Goal: Information Seeking & Learning: Learn about a topic

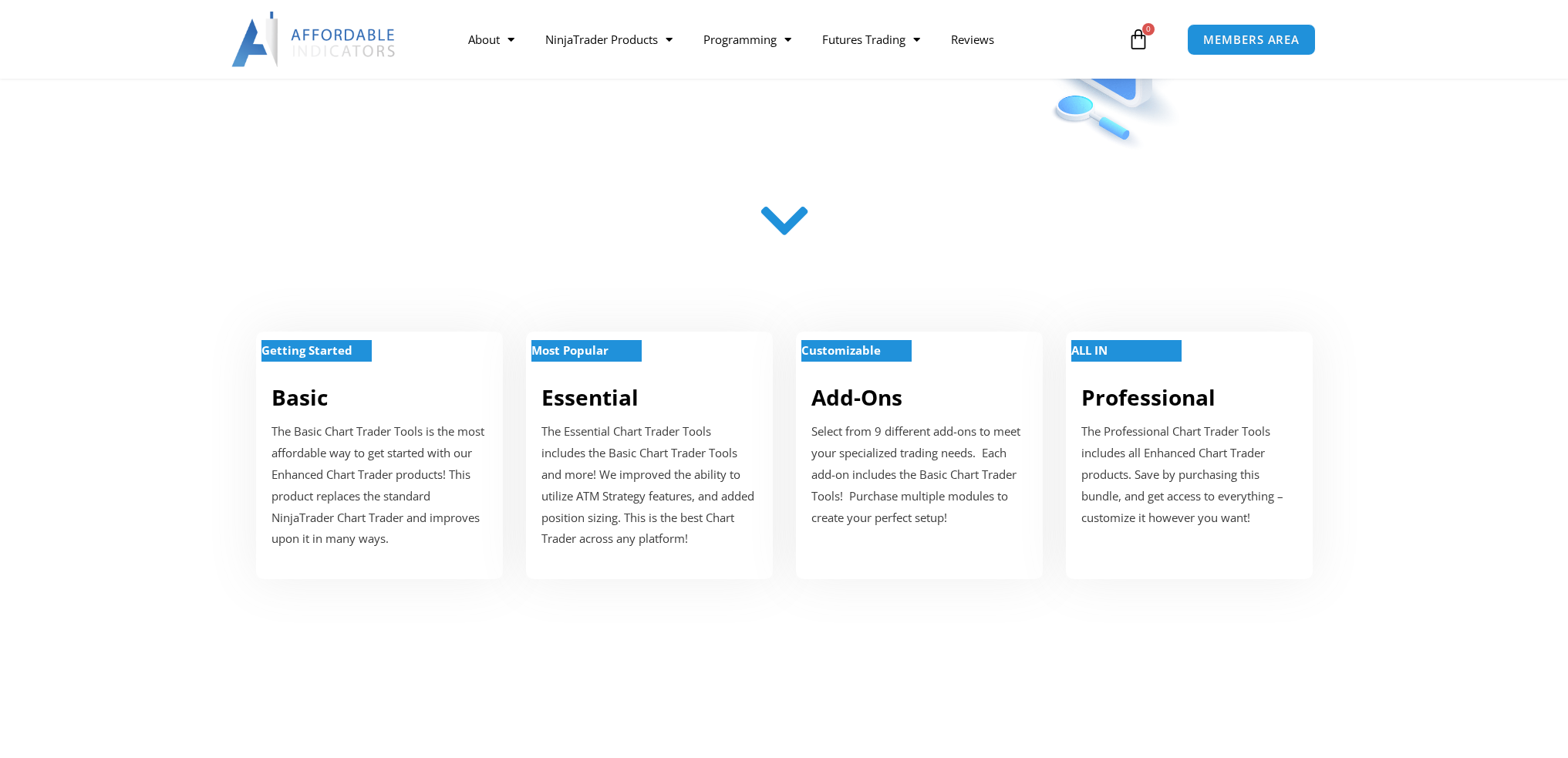
scroll to position [463, 0]
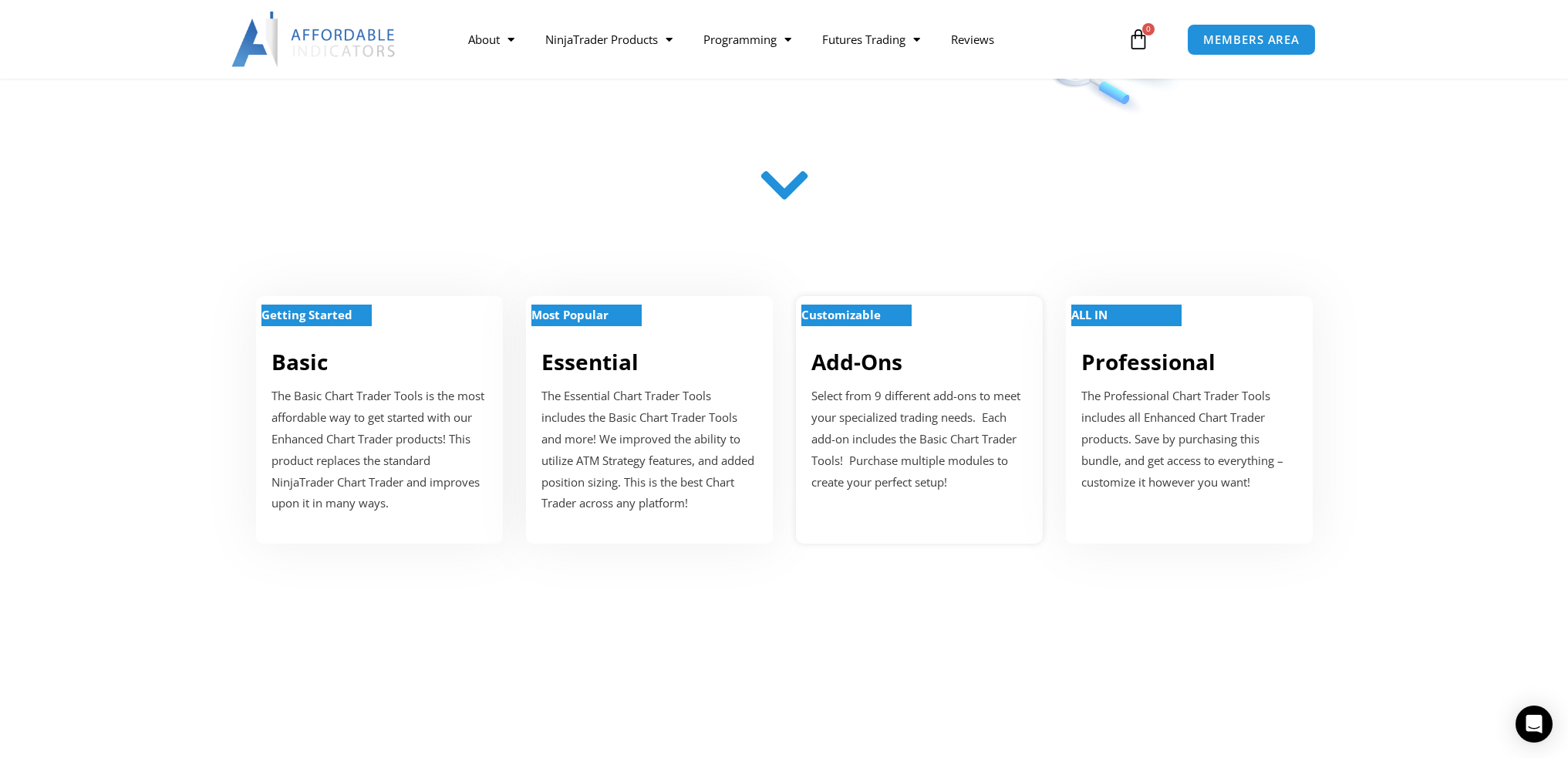
click at [855, 369] on link "Add-Ons" at bounding box center [857, 362] width 91 height 29
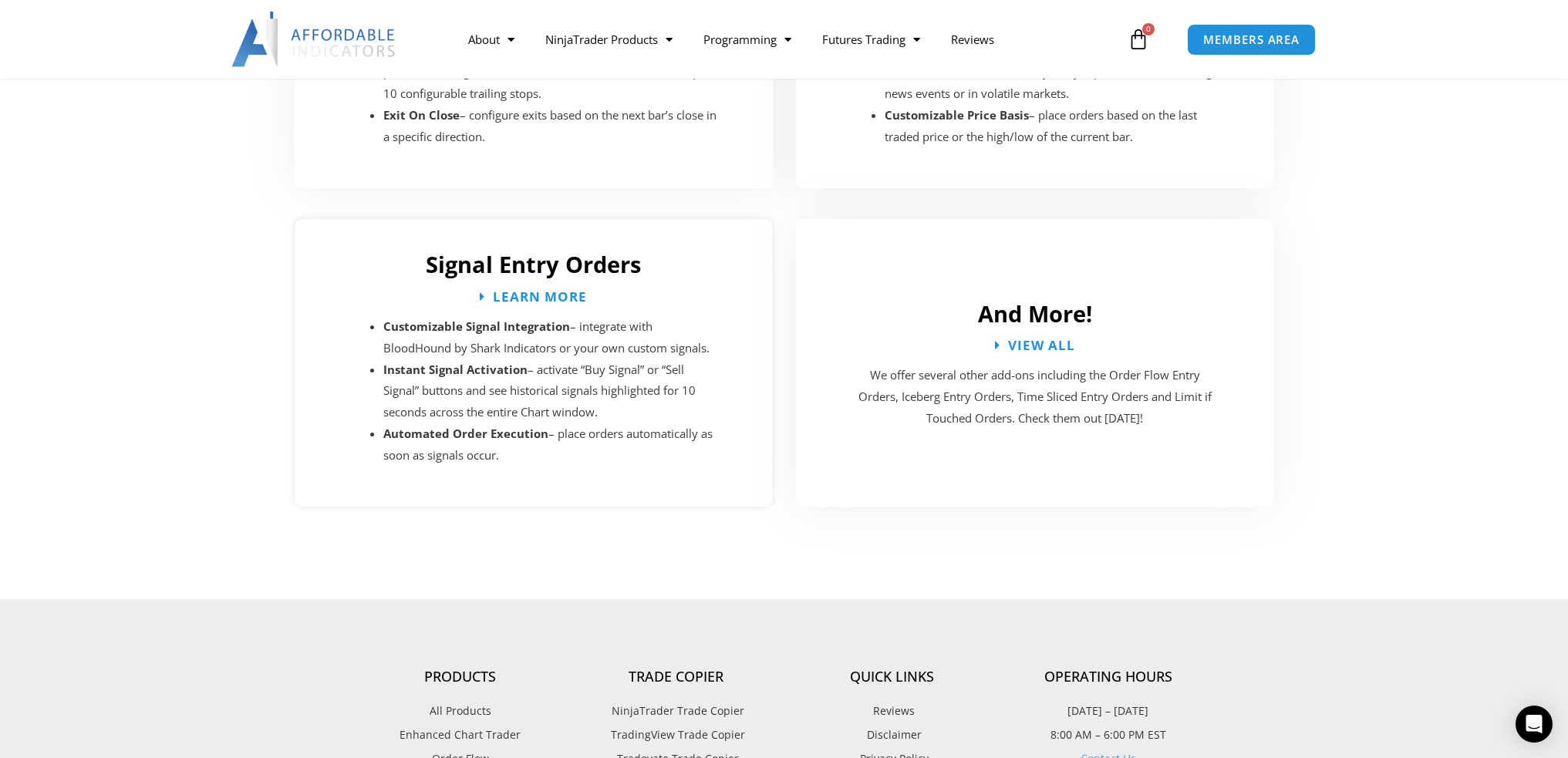
scroll to position [2885, 0]
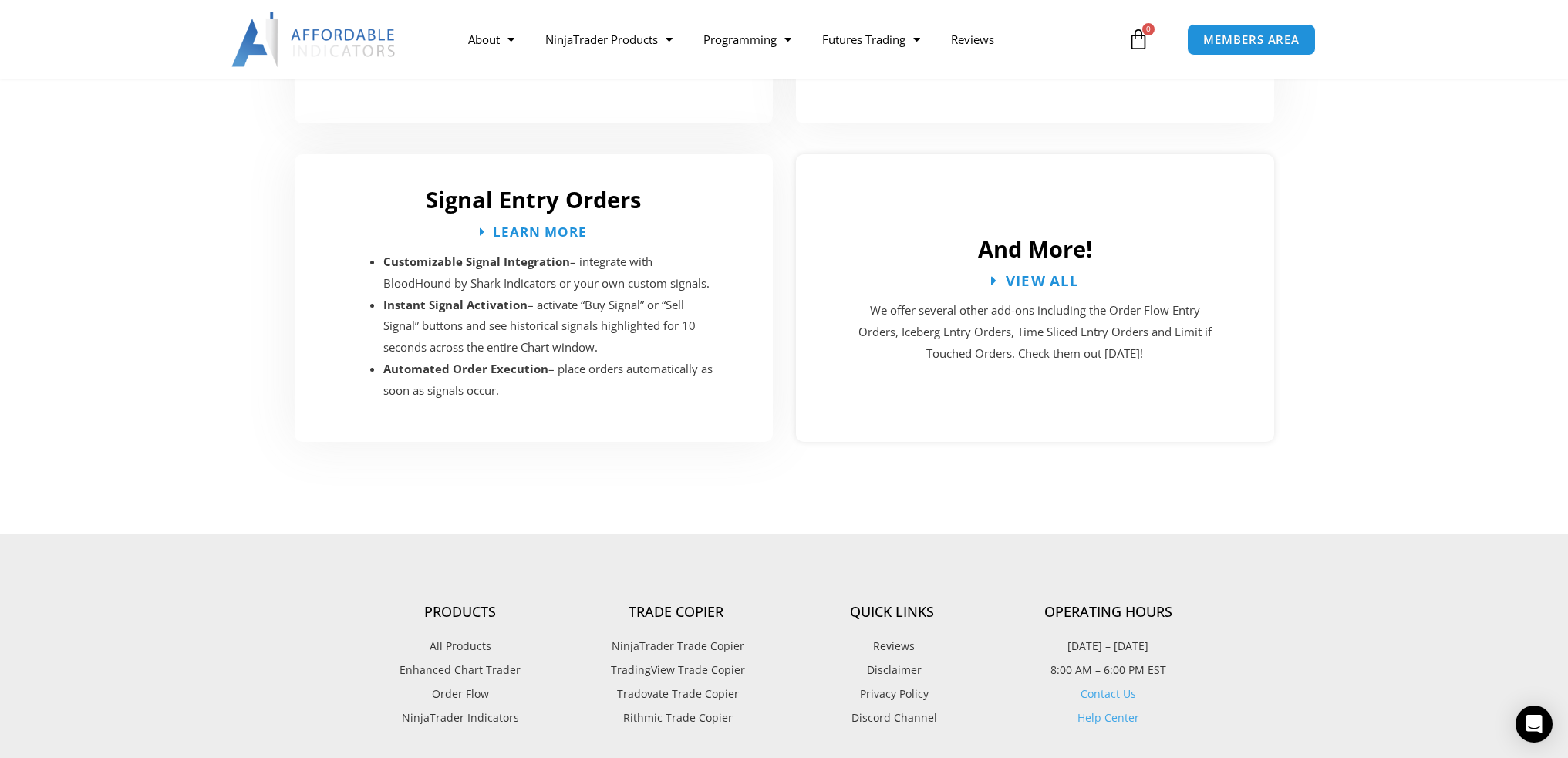
click at [1041, 273] on span "View All" at bounding box center [1042, 280] width 74 height 15
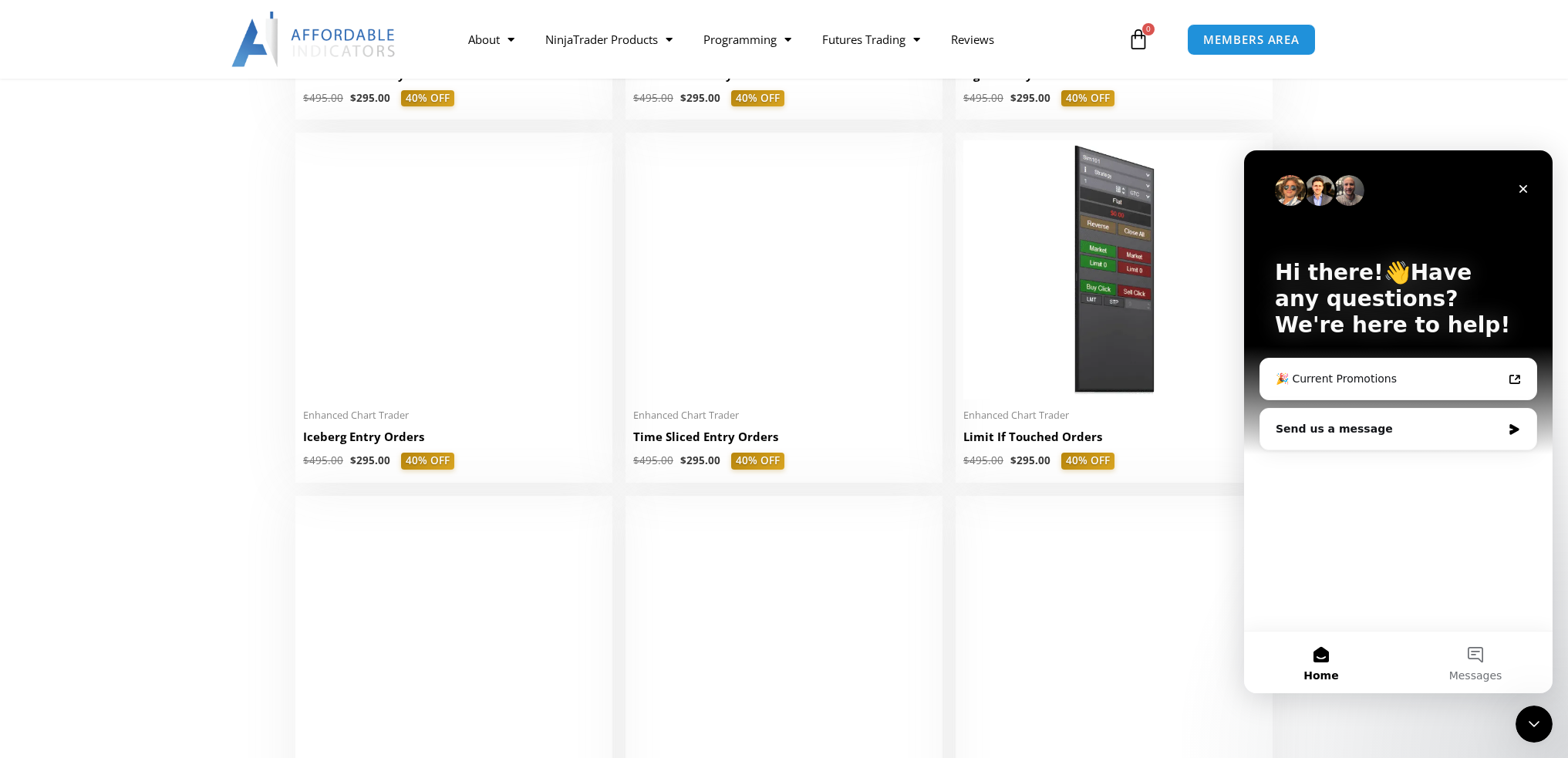
scroll to position [1697, 0]
